Goal: Communication & Community: Answer question/provide support

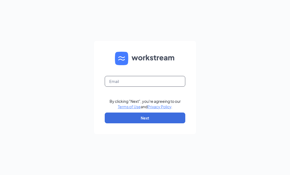
click at [122, 87] on input "text" at bounding box center [145, 81] width 81 height 11
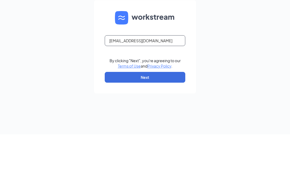
type input "[EMAIL_ADDRESS][DOMAIN_NAME]"
click at [266, 66] on div "[EMAIL_ADDRESS][DOMAIN_NAME] By clicking "Next", you're agreeing to our Terms o…" at bounding box center [145, 87] width 290 height 175
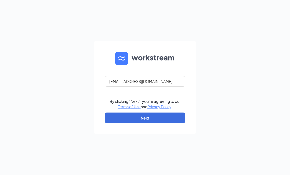
click at [178, 123] on button "Next" at bounding box center [145, 117] width 81 height 11
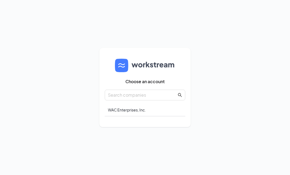
click at [127, 116] on div "WAC Enterprises, Inc." at bounding box center [145, 110] width 81 height 13
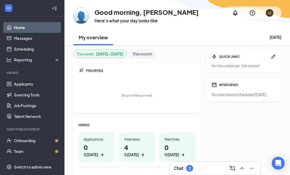
click at [14, 35] on link "Messages" at bounding box center [37, 38] width 46 height 11
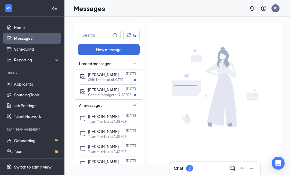
click at [109, 91] on span "[PERSON_NAME]" at bounding box center [103, 89] width 31 height 5
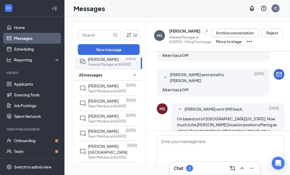
scroll to position [35, 0]
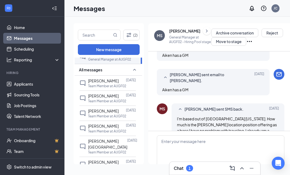
click at [93, 78] on span "[PERSON_NAME]" at bounding box center [103, 80] width 31 height 5
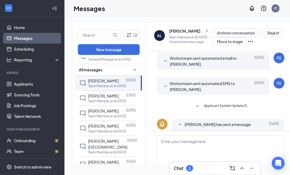
scroll to position [46, 0]
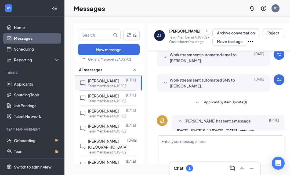
click at [203, 27] on button at bounding box center [207, 31] width 8 height 8
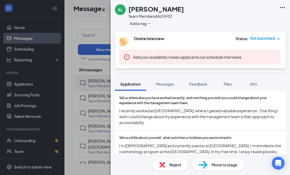
scroll to position [253, 0]
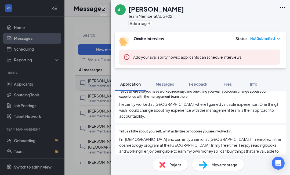
click at [97, 116] on div "AL [PERSON_NAME] Team Member at AUGF02 Add a tag Onsite Interview Status : Not …" at bounding box center [145, 87] width 290 height 175
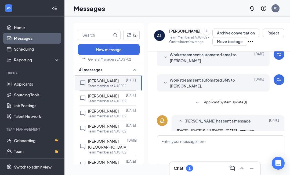
click at [91, 93] on div "[PERSON_NAME]" at bounding box center [103, 96] width 31 height 6
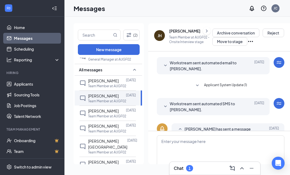
scroll to position [52, 0]
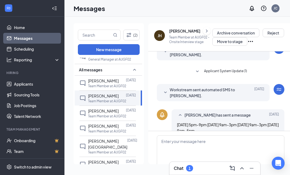
click at [204, 28] on icon "ChevronRight" at bounding box center [206, 31] width 5 height 6
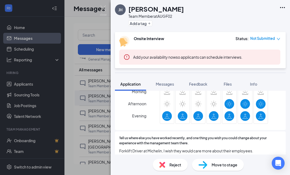
scroll to position [193, 0]
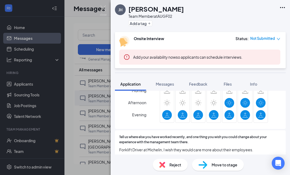
click at [105, 116] on div "[PERSON_NAME] [PERSON_NAME] Team Member at AUGF02 Add a tag Onsite Interview St…" at bounding box center [145, 87] width 290 height 175
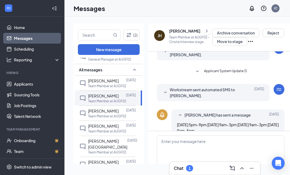
click at [113, 114] on p "Team Member at AUGF02" at bounding box center [107, 116] width 38 height 5
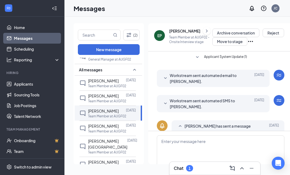
scroll to position [46, 0]
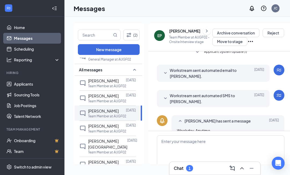
click at [204, 28] on icon "ChevronRight" at bounding box center [206, 31] width 5 height 6
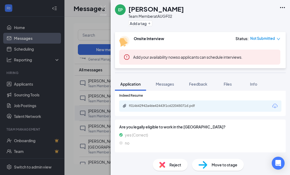
scroll to position [297, 0]
click at [174, 82] on span "Messages" at bounding box center [165, 83] width 18 height 5
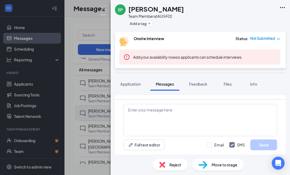
scroll to position [8, 0]
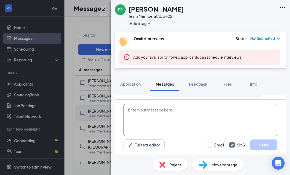
click at [197, 136] on textarea at bounding box center [201, 120] width 154 height 32
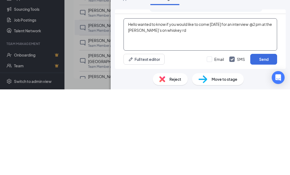
type textarea "Hello wanted to know if you would like to come [DATE] for an interview @2 pm at…"
click at [263, 139] on button "Send" at bounding box center [264, 144] width 27 height 11
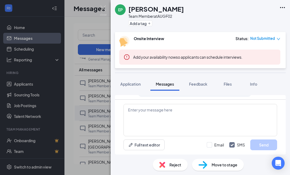
scroll to position [140, 0]
click at [89, 122] on div "EP [PERSON_NAME] Team Member at AUGF02 Add a tag Onsite Interview Status : Not …" at bounding box center [145, 87] width 290 height 175
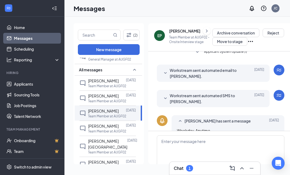
click at [84, 125] on icon "ChatInactive" at bounding box center [83, 128] width 6 height 6
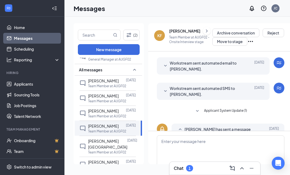
scroll to position [46, 0]
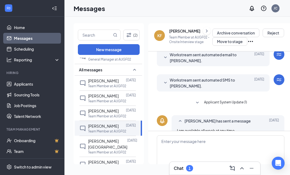
click at [204, 28] on icon "ChevronRight" at bounding box center [206, 31] width 5 height 6
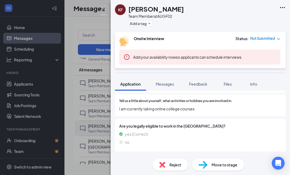
scroll to position [262, 0]
click at [164, 86] on div "Messages" at bounding box center [165, 83] width 18 height 5
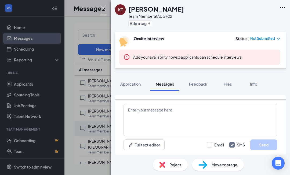
scroll to position [99, 0]
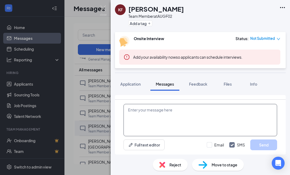
click at [189, 136] on textarea at bounding box center [201, 120] width 154 height 32
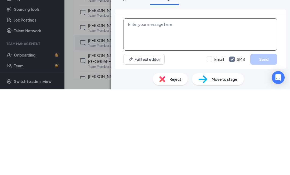
scroll to position [8, 0]
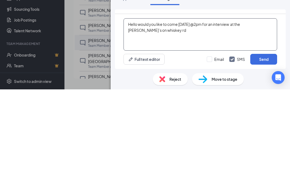
type textarea "Hello would you like to come [DATE] @2pm for an interview at the [PERSON_NAME]’…"
click at [265, 139] on button "Send" at bounding box center [264, 144] width 27 height 11
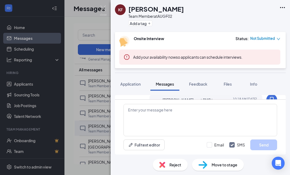
scroll to position [0, 0]
click at [90, 132] on div "KF [PERSON_NAME] Team Member at AUGF02 Add a tag Onsite Interview Status : Not …" at bounding box center [145, 87] width 290 height 175
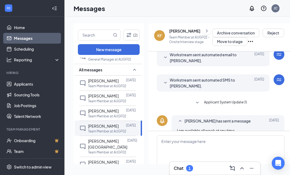
click at [93, 150] on p "Team Member at AUGF02" at bounding box center [107, 152] width 38 height 5
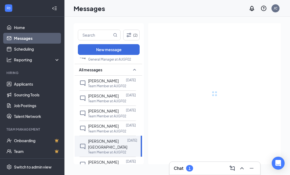
click at [98, 150] on p "Team Member at AUGF02" at bounding box center [107, 152] width 38 height 5
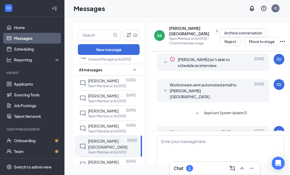
scroll to position [17, 0]
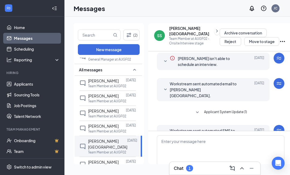
click at [215, 28] on icon "ChevronRight" at bounding box center [217, 31] width 5 height 6
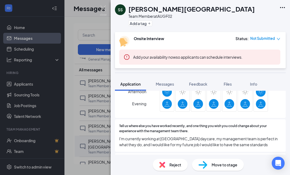
scroll to position [204, 0]
click at [98, 150] on div "SS [PERSON_NAME] Team Member at AUGF02 Add a tag Onsite Interview Status : Not …" at bounding box center [145, 87] width 290 height 175
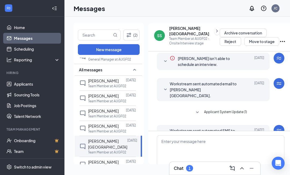
click at [96, 159] on span "[PERSON_NAME]" at bounding box center [103, 161] width 31 height 5
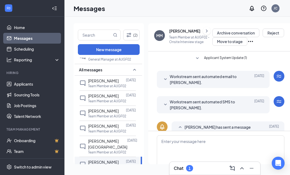
scroll to position [46, 0]
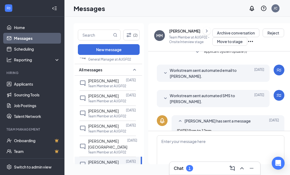
click at [207, 28] on icon "ChevronRight" at bounding box center [206, 31] width 5 height 6
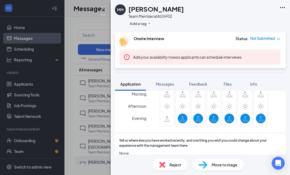
scroll to position [204, 0]
click at [94, 138] on div "MM [PERSON_NAME] Team Member at AUGF02 Add a tag Onsite Interview Status : Not …" at bounding box center [145, 87] width 290 height 175
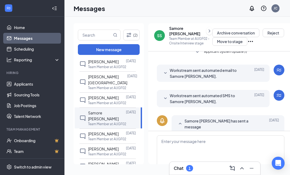
scroll to position [100, 0]
click at [98, 121] on p "Team Member at AUGF02" at bounding box center [107, 123] width 38 height 5
click at [207, 28] on icon "ChevronRight" at bounding box center [209, 31] width 5 height 6
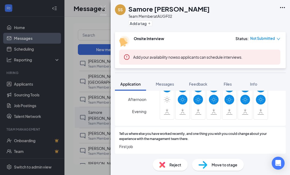
scroll to position [193, 0]
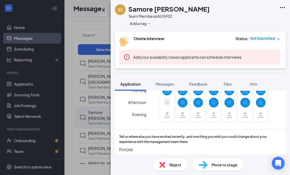
click at [87, 158] on div "[PERSON_NAME] [PERSON_NAME] Team Member at AUGF02 Add a tag Onsite Interview St…" at bounding box center [145, 87] width 290 height 175
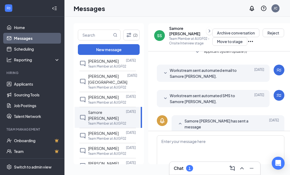
click at [88, 131] on span "[PERSON_NAME]" at bounding box center [103, 133] width 31 height 5
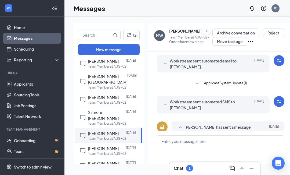
scroll to position [46, 0]
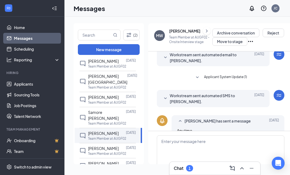
click at [206, 29] on icon "ChevronRight" at bounding box center [207, 30] width 2 height 3
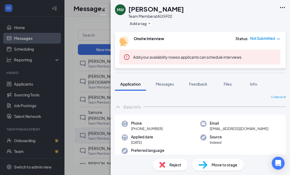
click at [162, 87] on button "Messages" at bounding box center [165, 83] width 29 height 13
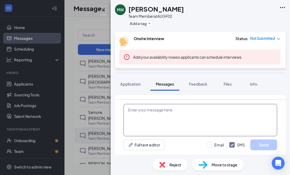
click at [181, 136] on textarea at bounding box center [201, 120] width 154 height 32
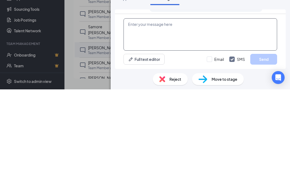
scroll to position [8, 0]
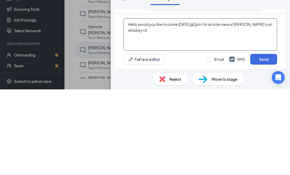
type textarea "Hello would you like to come [DATE] @2pm for an interview at [PERSON_NAME]’s on…"
click at [258, 139] on button "Send" at bounding box center [264, 144] width 27 height 11
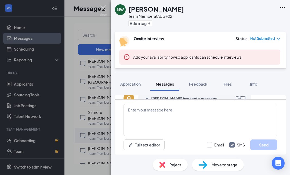
scroll to position [140, 0]
click at [93, 130] on div "MW [PERSON_NAME] Team Member at AUGF02 Add a tag Onsite Interview Status : Not …" at bounding box center [145, 87] width 290 height 175
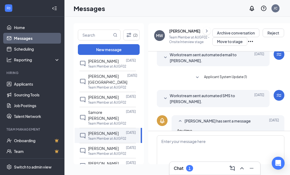
click at [93, 151] on p "Team Member at AUGF02" at bounding box center [107, 153] width 38 height 5
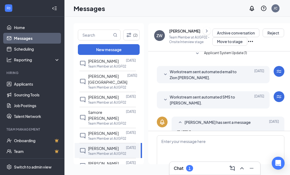
scroll to position [46, 0]
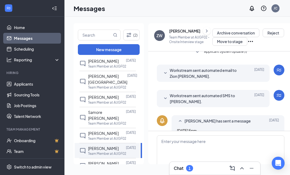
click at [204, 28] on icon "ChevronRight" at bounding box center [206, 31] width 5 height 6
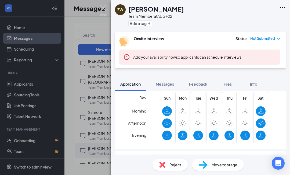
scroll to position [174, 0]
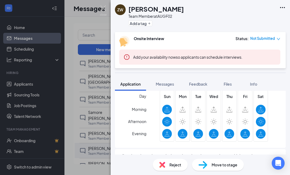
click at [91, 140] on div "ZW Zion [PERSON_NAME] Team Member at AUGF02 Add a tag Onsite Interview Status :…" at bounding box center [145, 87] width 290 height 175
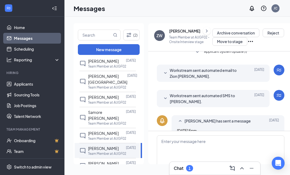
click at [91, 158] on div "[PERSON_NAME] [DATE] Team Member at AUGF02" at bounding box center [108, 165] width 56 height 15
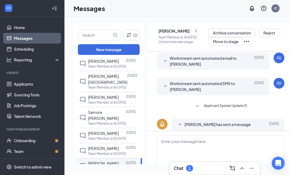
scroll to position [46, 0]
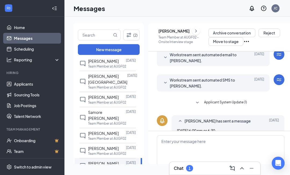
click at [199, 28] on icon "ChevronRight" at bounding box center [196, 31] width 5 height 6
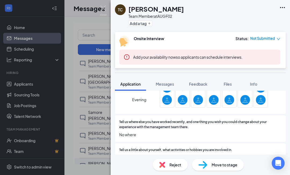
scroll to position [223, 0]
click at [95, 114] on div "TC [PERSON_NAME] Team Member at AUGF02 Add a tag Onsite Interview Status : Not …" at bounding box center [145, 87] width 290 height 175
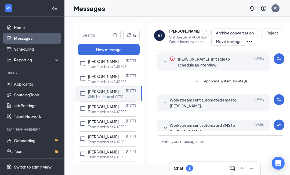
scroll to position [52, 0]
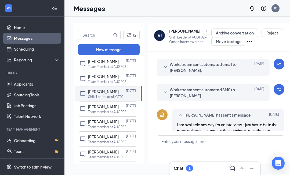
click at [99, 109] on p "Team Member at AUGF02" at bounding box center [107, 111] width 38 height 5
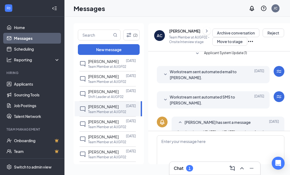
scroll to position [52, 0]
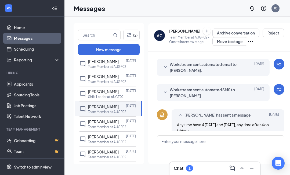
click at [98, 119] on span "[PERSON_NAME]" at bounding box center [103, 121] width 31 height 5
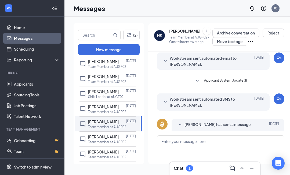
scroll to position [46, 0]
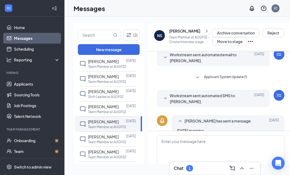
click at [205, 28] on icon "ChevronRight" at bounding box center [206, 31] width 5 height 6
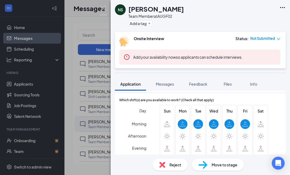
scroll to position [169, 0]
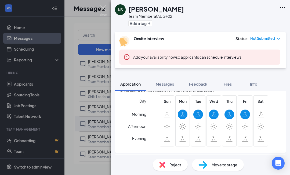
click at [78, 136] on div "NS [PERSON_NAME] Team Member at AUGF02 Add a tag Onsite Interview Status : Not …" at bounding box center [145, 87] width 290 height 175
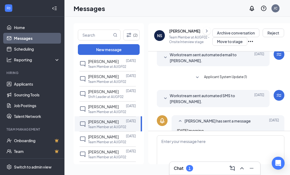
click at [89, 134] on span "[PERSON_NAME]" at bounding box center [103, 136] width 31 height 5
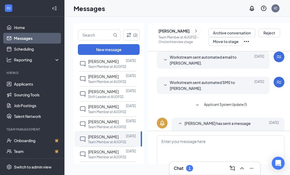
scroll to position [46, 0]
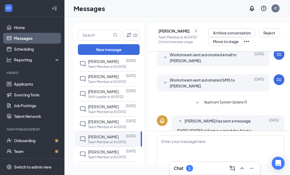
click at [194, 28] on icon "ChevronRight" at bounding box center [196, 31] width 5 height 6
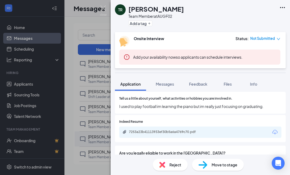
scroll to position [265, 0]
click at [83, 137] on div "TR [PERSON_NAME] Team Member at AUGF02 Add a tag Onsite Interview Status : Not …" at bounding box center [145, 87] width 290 height 175
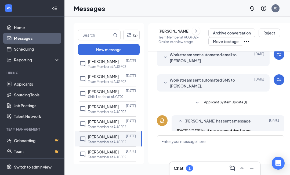
click at [93, 149] on span "[PERSON_NAME]" at bounding box center [103, 151] width 31 height 5
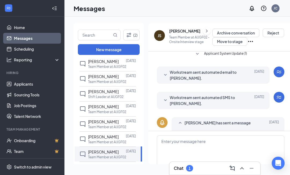
scroll to position [46, 0]
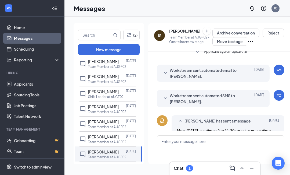
click at [203, 27] on button at bounding box center [207, 31] width 8 height 8
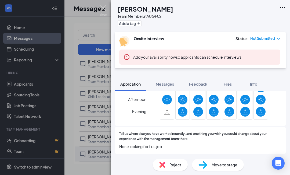
scroll to position [211, 0]
click at [108, 148] on div "[PERSON_NAME] Team Member at AUGF02 Add a tag Onsite Interview Status : Not Sub…" at bounding box center [145, 87] width 290 height 175
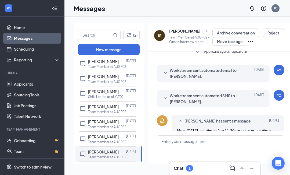
click at [98, 170] on p "Team Member at AUGF02" at bounding box center [107, 172] width 38 height 5
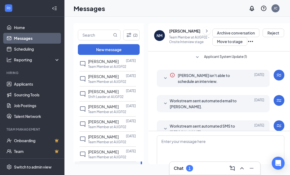
scroll to position [17, 0]
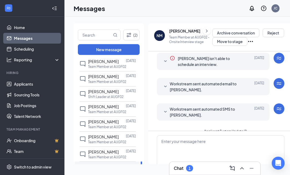
click at [204, 28] on icon "ChevronRight" at bounding box center [206, 31] width 5 height 6
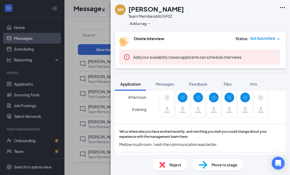
scroll to position [202, 0]
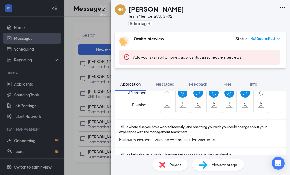
click at [86, 150] on div "NM [PERSON_NAME] Team Member at AUGF02 Add a tag Onsite Interview Status : Not …" at bounding box center [145, 87] width 290 height 175
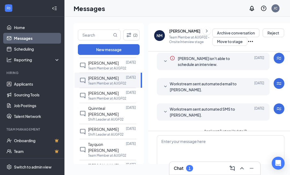
scroll to position [278, 0]
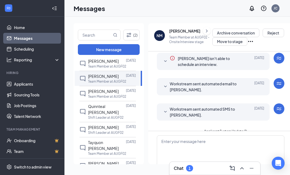
click at [92, 115] on p "Shift Leader at AUGF02" at bounding box center [105, 117] width 35 height 5
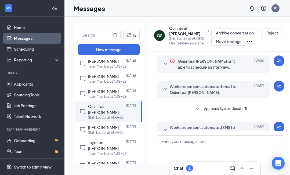
scroll to position [46, 0]
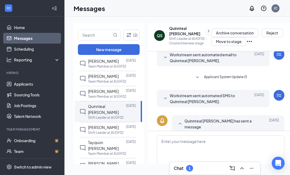
click at [206, 28] on icon "ChevronRight" at bounding box center [208, 31] width 5 height 6
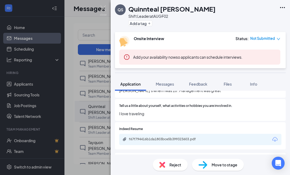
scroll to position [251, 0]
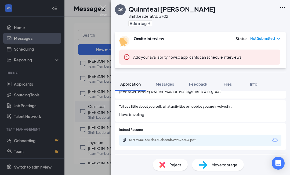
click at [167, 87] on button "Messages" at bounding box center [165, 83] width 29 height 13
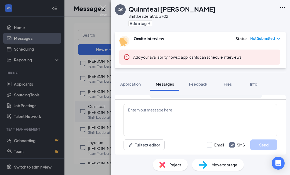
scroll to position [99, 0]
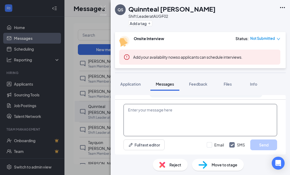
click at [159, 136] on textarea at bounding box center [201, 120] width 154 height 32
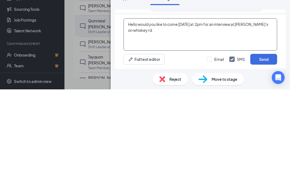
type textarea "Hello would you like to come [DATE] at 2pm for an interview at [PERSON_NAME]’s …"
click at [263, 139] on button "Send" at bounding box center [264, 144] width 27 height 11
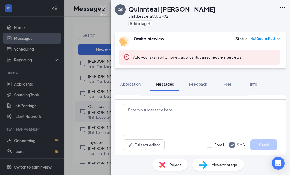
scroll to position [140, 0]
click at [96, 143] on div "QS Quinnteal [PERSON_NAME] Shift Leader at AUGF02 Add a tag Onsite Interview St…" at bounding box center [145, 87] width 290 height 175
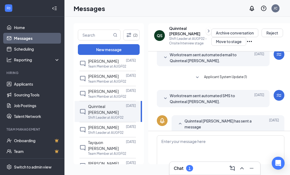
click at [92, 125] on span "[PERSON_NAME]" at bounding box center [103, 127] width 31 height 5
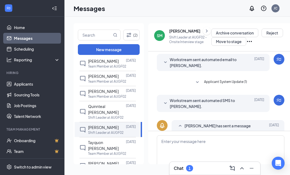
scroll to position [46, 0]
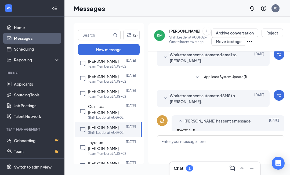
click at [207, 28] on icon "ChevronRight" at bounding box center [206, 31] width 5 height 6
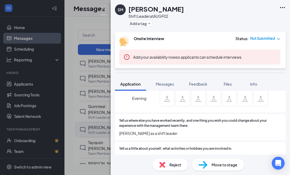
scroll to position [212, 0]
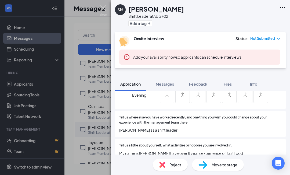
click at [92, 125] on div "SM [PERSON_NAME] Shift Leader at AUGF02 Add a tag Onsite Interview Status : Not…" at bounding box center [145, 87] width 290 height 175
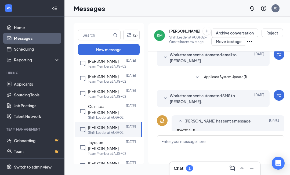
click at [95, 139] on div "Tayquon [PERSON_NAME]" at bounding box center [107, 145] width 38 height 12
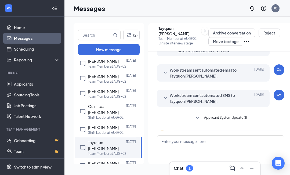
scroll to position [46, 0]
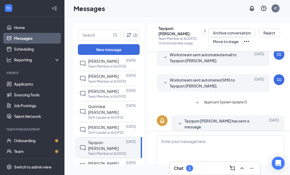
click at [202, 28] on icon "ChevronRight" at bounding box center [204, 31] width 5 height 6
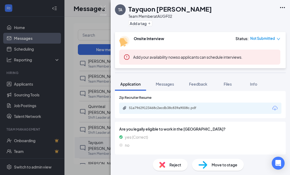
scroll to position [283, 0]
click at [99, 150] on div "TA Tayquon [PERSON_NAME] Team Member at AUGF02 Add a tag Onsite Interview Statu…" at bounding box center [145, 87] width 290 height 175
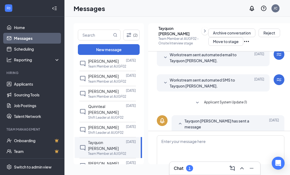
click at [93, 166] on p "Shift Leader at AUGF02" at bounding box center [105, 168] width 35 height 5
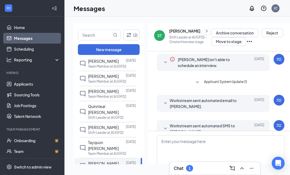
scroll to position [17, 0]
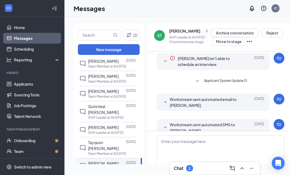
click at [206, 28] on icon "ChevronRight" at bounding box center [206, 31] width 5 height 6
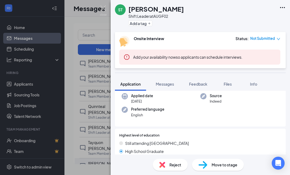
scroll to position [41, 0]
click at [166, 84] on span "Messages" at bounding box center [165, 83] width 18 height 5
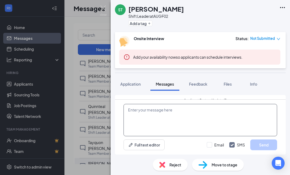
click at [166, 136] on textarea at bounding box center [201, 120] width 154 height 32
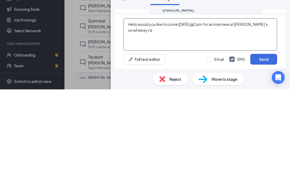
type textarea "Hello would you like to come [DATE] @2 pm for an interview at [PERSON_NAME]’s o…"
click at [266, 139] on button "Send" at bounding box center [264, 144] width 27 height 11
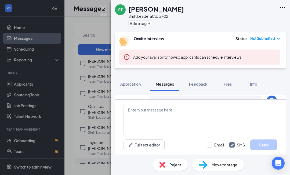
scroll to position [111, 0]
click at [92, 149] on div "ST [PERSON_NAME] Shift Leader at AUGF02 Add a tag Onsite Interview Status : Not…" at bounding box center [145, 87] width 290 height 175
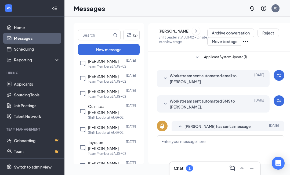
scroll to position [46, 0]
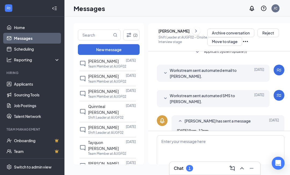
click at [199, 28] on icon "ChevronRight" at bounding box center [196, 31] width 5 height 6
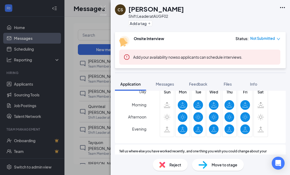
scroll to position [200, 0]
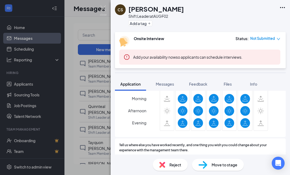
click at [91, 132] on div "CS [PERSON_NAME] Shift Leader at AUGF02 Add a tag Onsite Interview Status : Not…" at bounding box center [145, 87] width 290 height 175
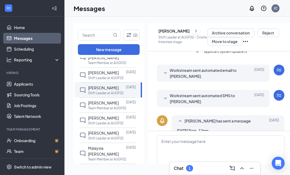
scroll to position [369, 0]
click at [93, 100] on span "[PERSON_NAME]" at bounding box center [103, 102] width 31 height 5
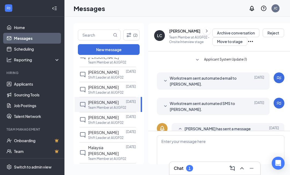
scroll to position [51, 0]
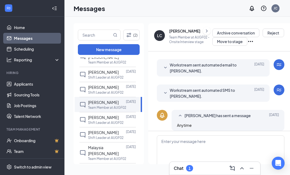
click at [201, 28] on div "[PERSON_NAME]" at bounding box center [184, 30] width 31 height 5
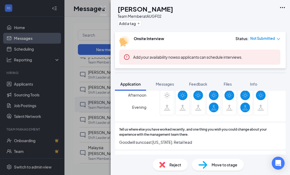
scroll to position [219, 0]
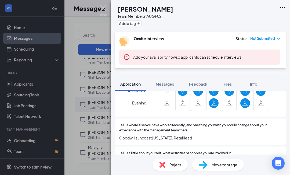
click at [96, 135] on div "LC [PERSON_NAME] Team Member at AUGF02 Add a tag Onsite Interview Status : Not …" at bounding box center [145, 87] width 290 height 175
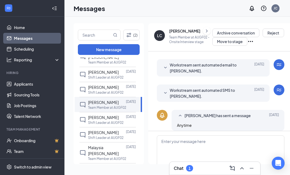
click at [94, 120] on p "Shift Leader at AUGF02" at bounding box center [105, 122] width 35 height 5
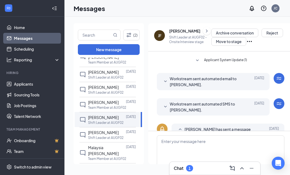
scroll to position [46, 0]
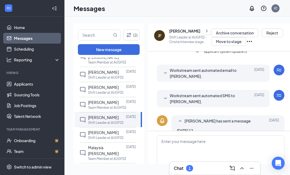
click at [204, 28] on icon "ChevronRight" at bounding box center [206, 31] width 5 height 6
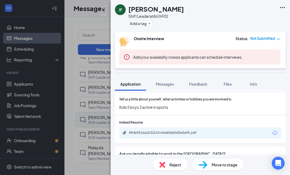
scroll to position [264, 0]
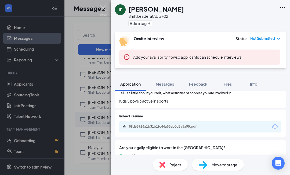
click at [86, 96] on div "JF [PERSON_NAME] Shift Leader at AUGF02 Add a tag Onsite Interview Status : Not…" at bounding box center [145, 87] width 290 height 175
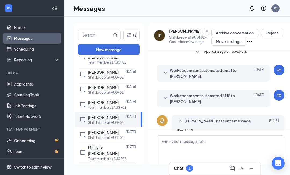
click at [87, 127] on div "[PERSON_NAME] [DATE] Shift Leader at AUGF02" at bounding box center [108, 134] width 56 height 15
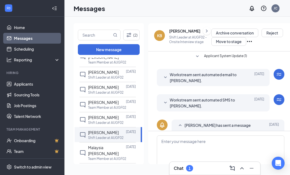
scroll to position [46, 0]
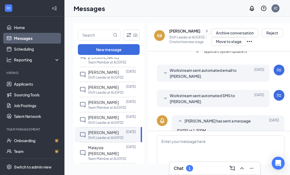
click at [204, 28] on icon "ChevronRight" at bounding box center [206, 31] width 5 height 6
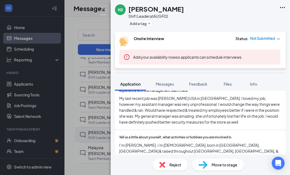
scroll to position [244, 0]
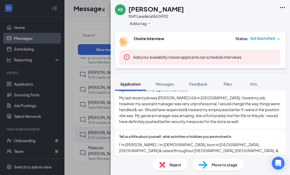
click at [99, 132] on div "KB [PERSON_NAME] Shift Leader at AUGF02 Add a tag Onsite Interview Status : Not…" at bounding box center [145, 87] width 290 height 175
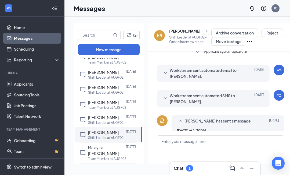
click at [92, 142] on div "Malaysia [PERSON_NAME] [DATE] Team Member at AUGF02" at bounding box center [108, 152] width 56 height 21
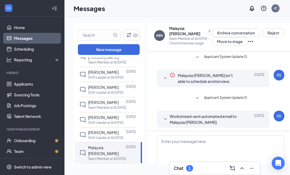
click at [207, 27] on button at bounding box center [210, 31] width 6 height 8
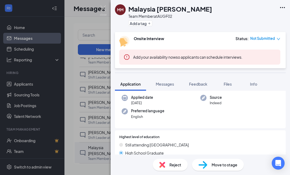
scroll to position [39, 0]
click at [169, 84] on span "Messages" at bounding box center [165, 83] width 18 height 5
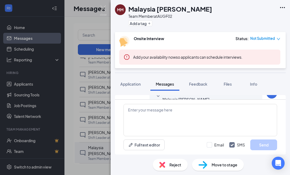
scroll to position [8, 0]
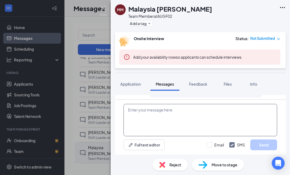
click at [162, 136] on textarea at bounding box center [201, 120] width 154 height 32
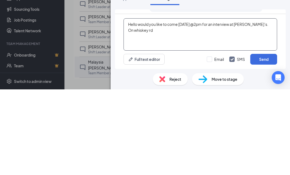
type textarea "Hello would you like to come [DATE] @2pm for an interview at [PERSON_NAME]’s. O…"
click at [266, 139] on button "Send" at bounding box center [264, 144] width 27 height 11
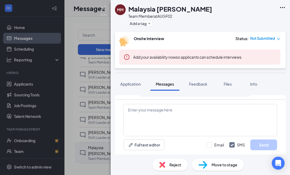
scroll to position [140, 0]
click at [94, 148] on div "MM Malaysia [PERSON_NAME] Team Member at AUGF02 Add a tag Onsite Interview Stat…" at bounding box center [145, 87] width 290 height 175
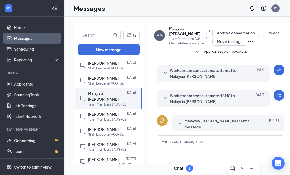
scroll to position [426, 0]
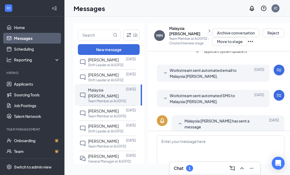
click at [94, 138] on span "[PERSON_NAME]" at bounding box center [103, 140] width 31 height 5
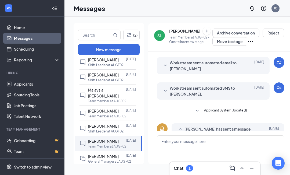
scroll to position [46, 0]
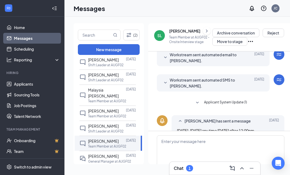
click at [204, 28] on icon "ChevronRight" at bounding box center [206, 31] width 5 height 6
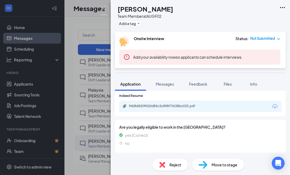
click at [170, 168] on span "Reject" at bounding box center [176, 165] width 12 height 6
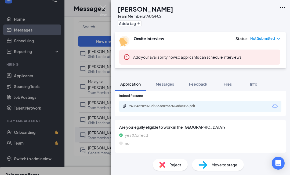
scroll to position [294, 0]
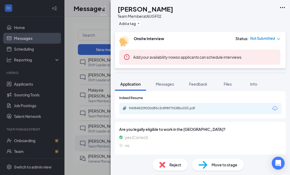
click at [168, 90] on button "Messages" at bounding box center [165, 83] width 29 height 13
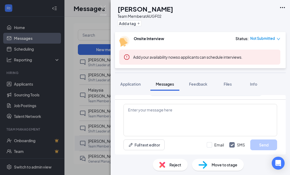
scroll to position [8, 0]
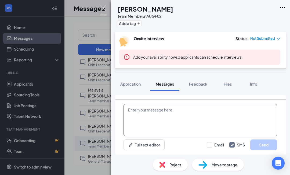
click at [153, 136] on textarea at bounding box center [201, 120] width 154 height 32
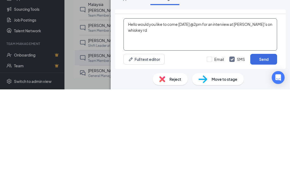
type textarea "Hello would you like to come [DATE] @2pm for an interview at [PERSON_NAME]’s on…"
click at [262, 139] on button "Send" at bounding box center [264, 144] width 27 height 11
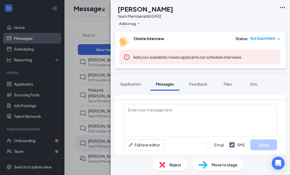
scroll to position [140, 0]
click at [102, 131] on div "SL [PERSON_NAME] Team Member at AUGF02 Add a tag Onsite Interview Status : Not …" at bounding box center [145, 87] width 290 height 175
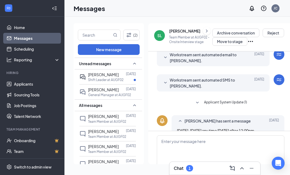
click at [118, 77] on p "Shift Leader at AUGF02" at bounding box center [105, 79] width 35 height 5
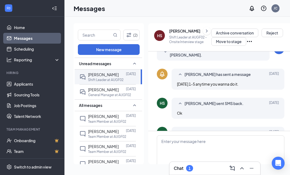
scroll to position [110, 0]
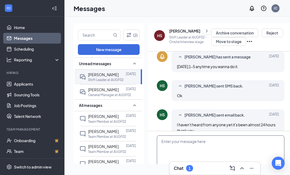
click at [191, 149] on textarea at bounding box center [221, 151] width 128 height 32
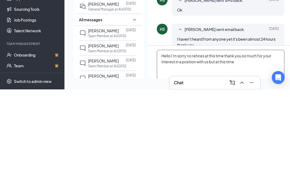
click at [222, 135] on textarea "Hello I’m sorry no rehires at this time thank you so much for your interest in …" at bounding box center [221, 151] width 128 height 32
click at [207, 135] on textarea "Hello thank you so much for your interest in a position with us but at this time" at bounding box center [221, 151] width 128 height 32
type textarea "Hello thank you so much for your interest in a position with us but at this tim…"
click at [265, 171] on button "Send" at bounding box center [271, 176] width 27 height 11
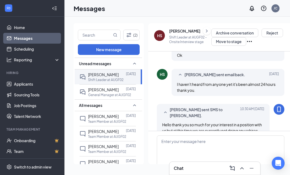
scroll to position [156, 0]
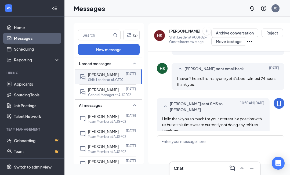
click at [98, 93] on p "General Manager at AUGF02" at bounding box center [109, 95] width 43 height 5
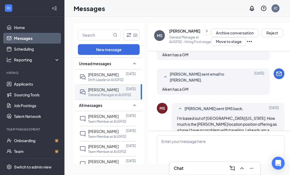
scroll to position [328, 0]
